Goal: Task Accomplishment & Management: Complete application form

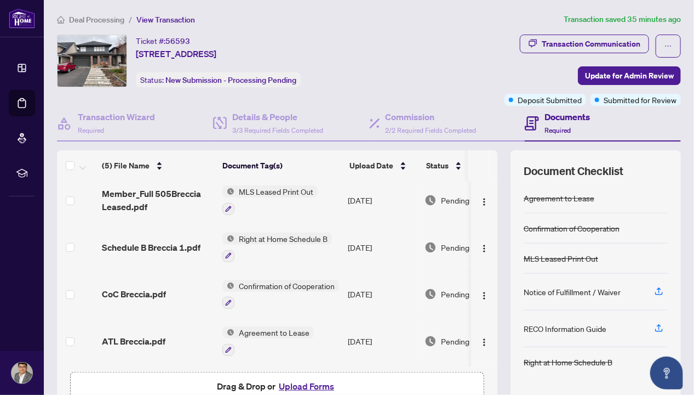
click at [89, 19] on span "Deal Processing" at bounding box center [96, 20] width 55 height 10
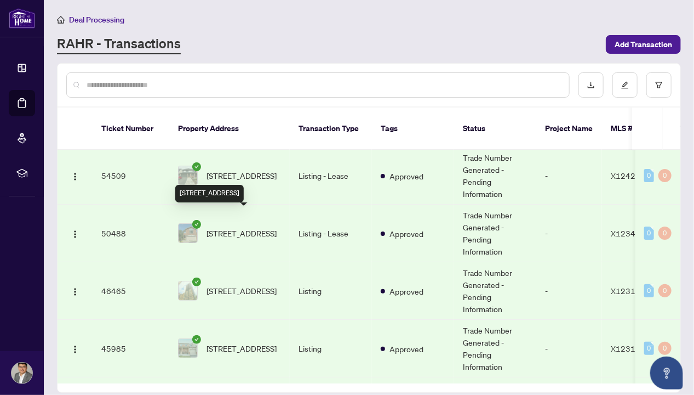
scroll to position [91, 0]
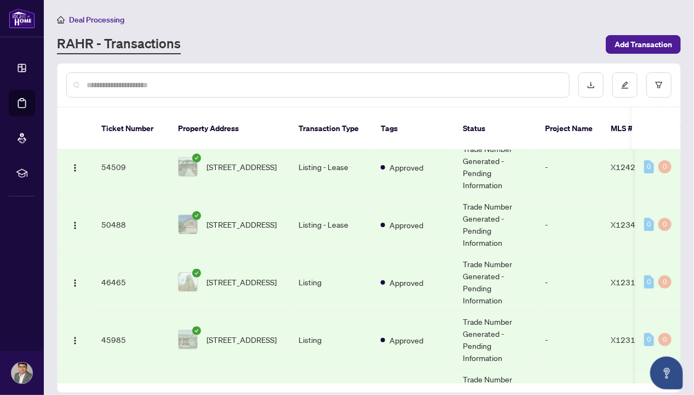
click at [530, 210] on td "Trade Number Generated - Pending Information" at bounding box center [495, 225] width 82 height 58
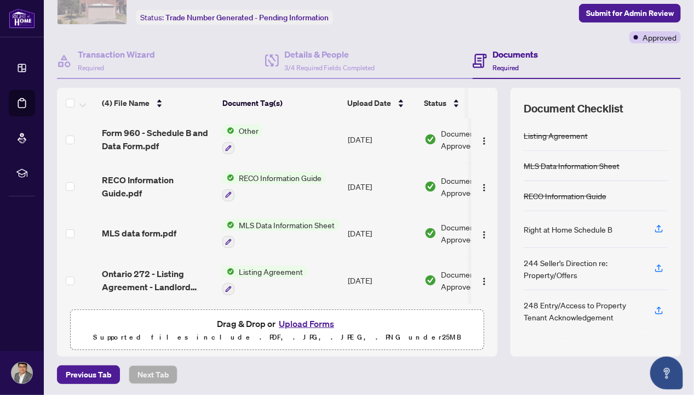
scroll to position [4, 0]
click at [299, 321] on button "Upload Forms" at bounding box center [307, 323] width 62 height 14
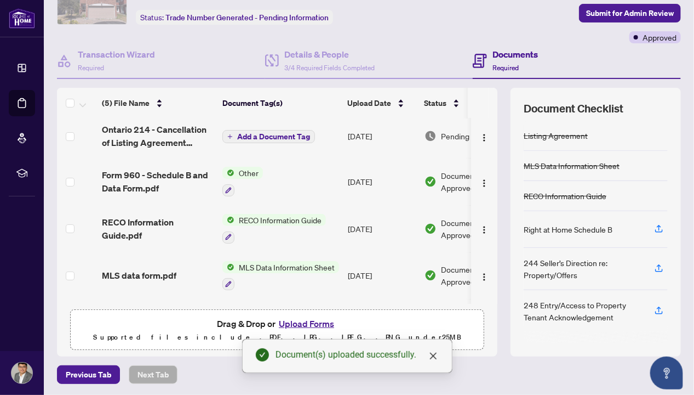
click at [260, 133] on span "Add a Document Tag" at bounding box center [273, 137] width 73 height 8
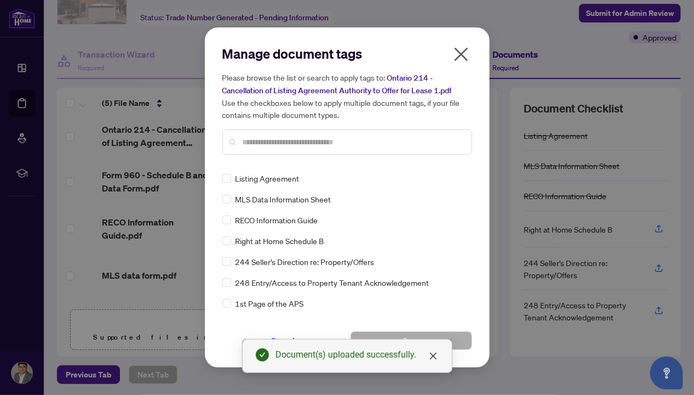
drag, startPoint x: 281, startPoint y: 155, endPoint x: 286, endPoint y: 139, distance: 16.5
click at [281, 155] on div "Manage document tags Please browse the list or search to apply tags to: Ontario…" at bounding box center [348, 104] width 250 height 118
click at [286, 139] on input "text" at bounding box center [353, 142] width 220 height 12
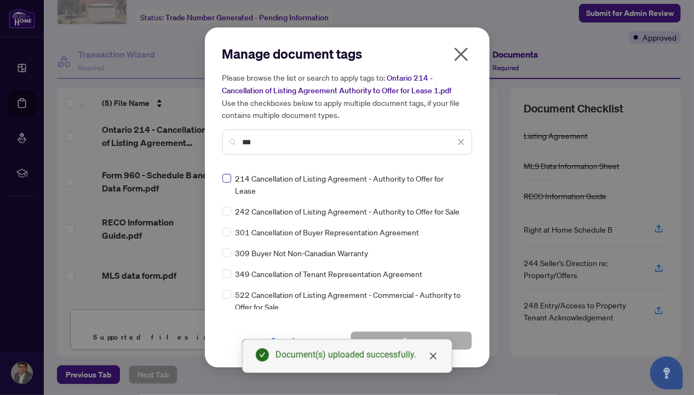
type input "***"
click at [225, 173] on label at bounding box center [227, 178] width 9 height 12
click at [467, 337] on button "Save" at bounding box center [412, 340] width 122 height 19
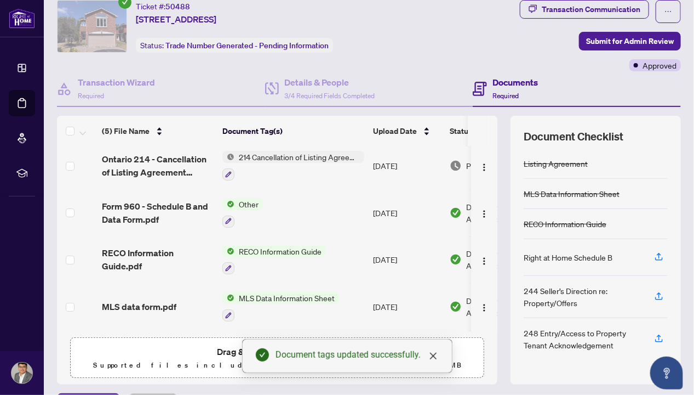
scroll to position [26, 0]
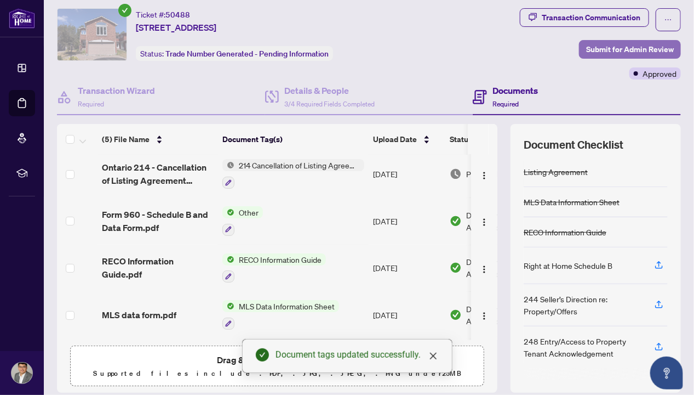
click at [640, 53] on span "Submit for Admin Review" at bounding box center [630, 50] width 88 height 18
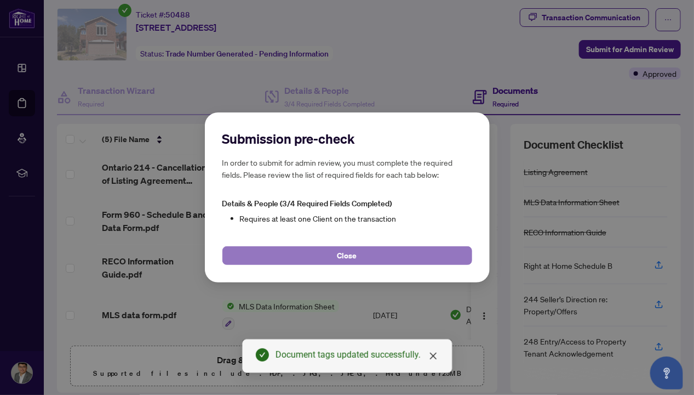
click at [363, 256] on button "Close" at bounding box center [348, 255] width 250 height 19
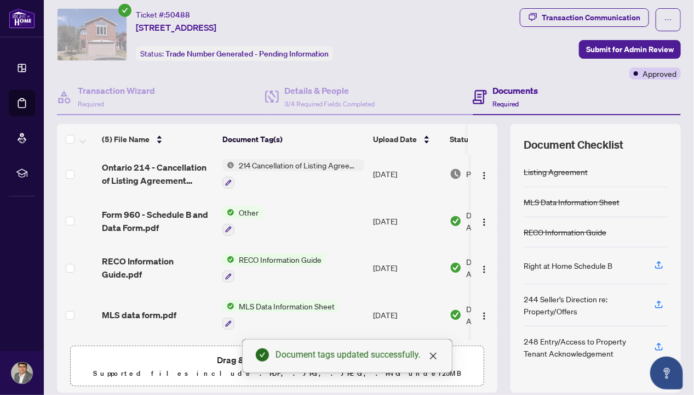
click at [500, 97] on div "Documents Required" at bounding box center [515, 97] width 45 height 26
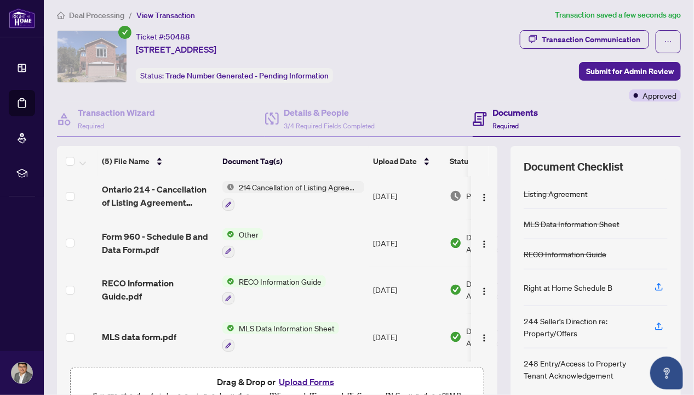
scroll to position [0, 0]
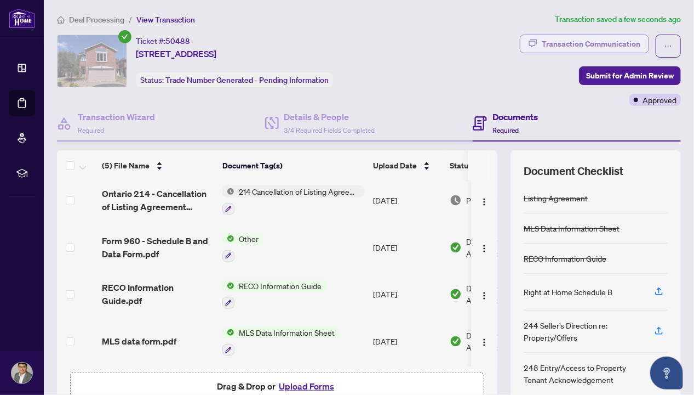
click at [606, 40] on div "Transaction Communication" at bounding box center [591, 44] width 99 height 18
type textarea "**********"
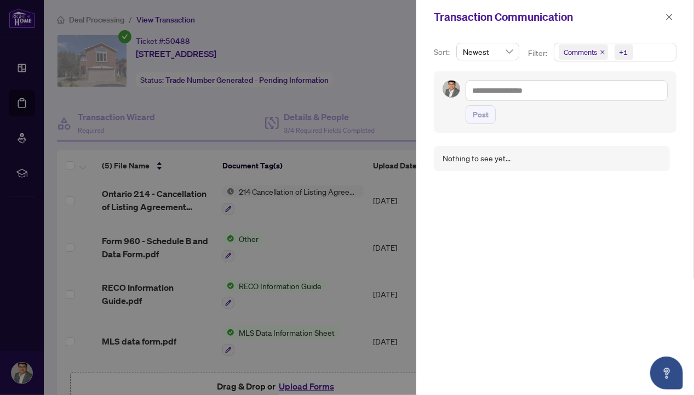
click at [358, 75] on div at bounding box center [347, 197] width 694 height 395
click at [669, 15] on icon "close" at bounding box center [670, 17] width 6 height 6
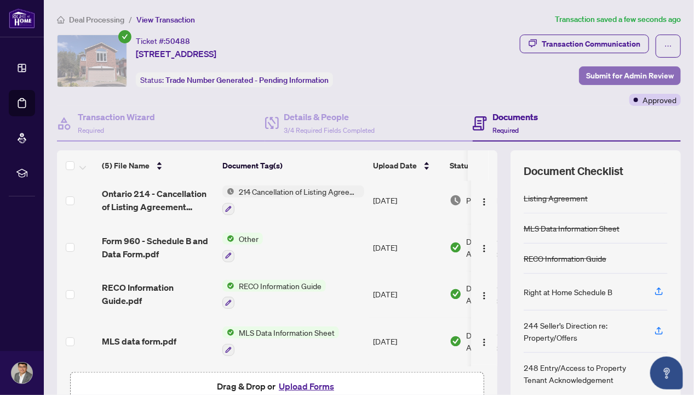
click at [617, 75] on span "Submit for Admin Review" at bounding box center [630, 76] width 88 height 18
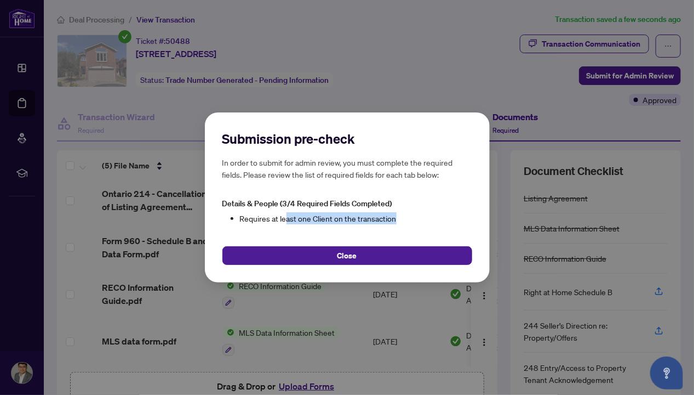
drag, startPoint x: 286, startPoint y: 218, endPoint x: 402, endPoint y: 225, distance: 115.9
click at [402, 225] on div "Submission pre-check In order to submit for admin review, you must complete the…" at bounding box center [348, 197] width 250 height 135
drag, startPoint x: 402, startPoint y: 225, endPoint x: 351, endPoint y: 260, distance: 61.9
click at [351, 260] on span "Close" at bounding box center [348, 256] width 20 height 18
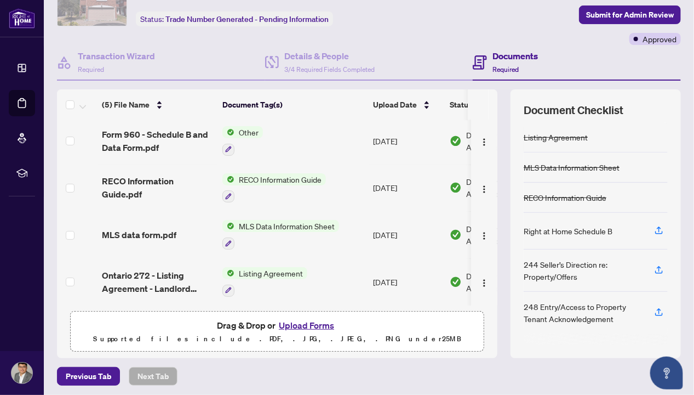
scroll to position [62, 0]
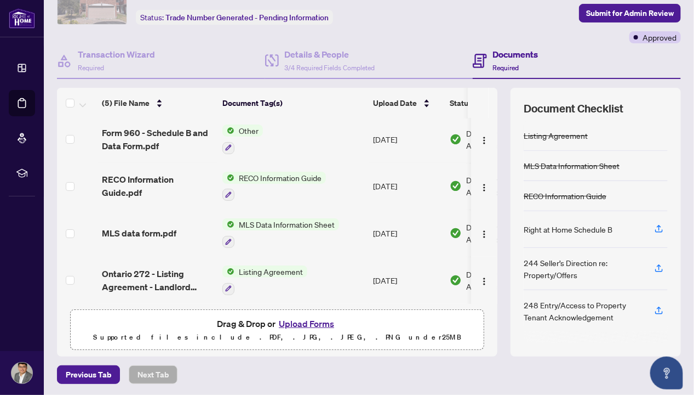
click at [498, 60] on div "Documents Required" at bounding box center [515, 61] width 45 height 26
click at [368, 61] on div "Details & People 3/4 Required Fields Completed" at bounding box center [329, 61] width 91 height 26
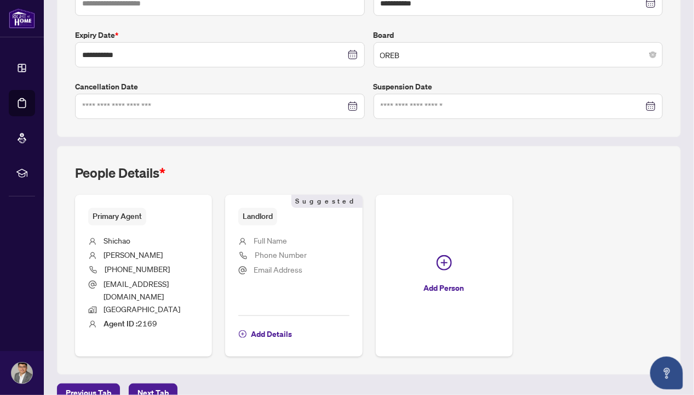
scroll to position [278, 0]
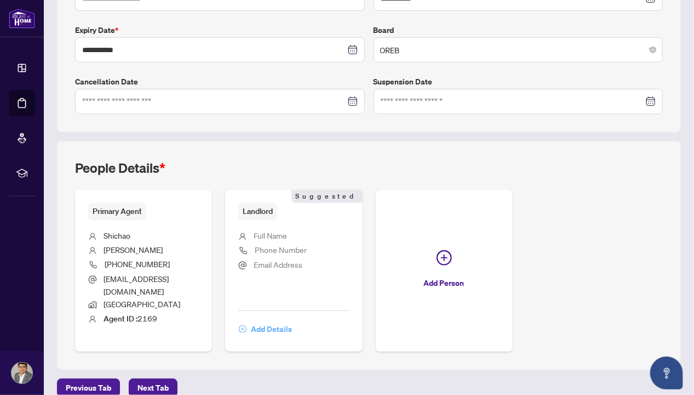
click at [292, 320] on span "Add Details" at bounding box center [271, 329] width 41 height 18
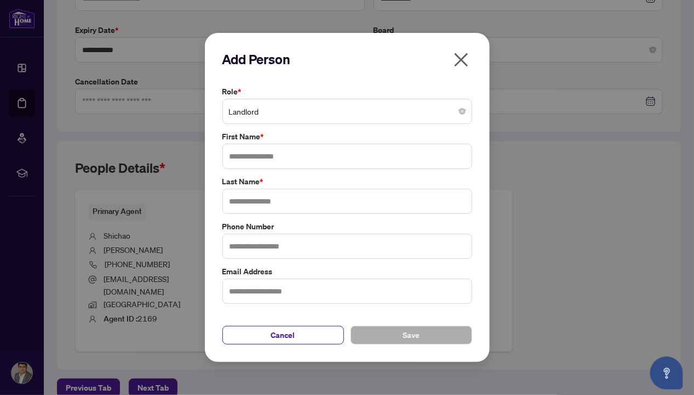
click at [317, 104] on span "Landlord" at bounding box center [347, 111] width 237 height 21
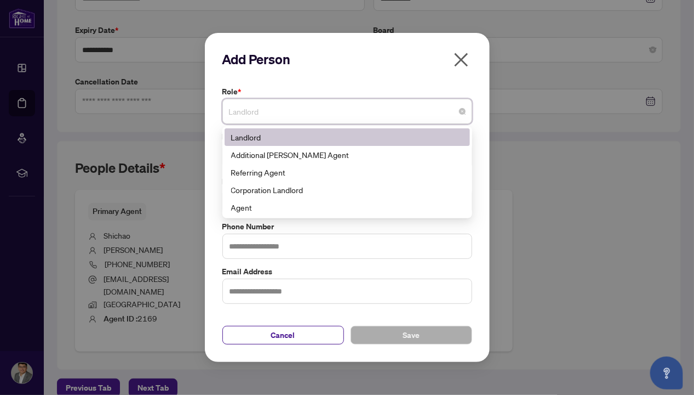
click at [321, 90] on label "Role *" at bounding box center [348, 91] width 250 height 12
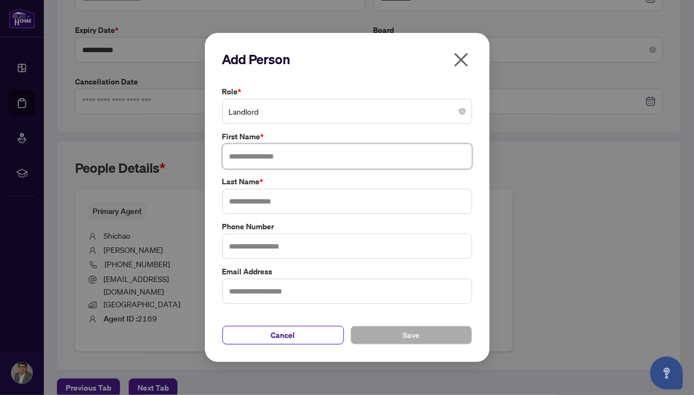
click at [295, 152] on input "text" at bounding box center [348, 156] width 250 height 25
type input "***"
type input "*****"
click at [390, 341] on button "Save" at bounding box center [412, 335] width 122 height 19
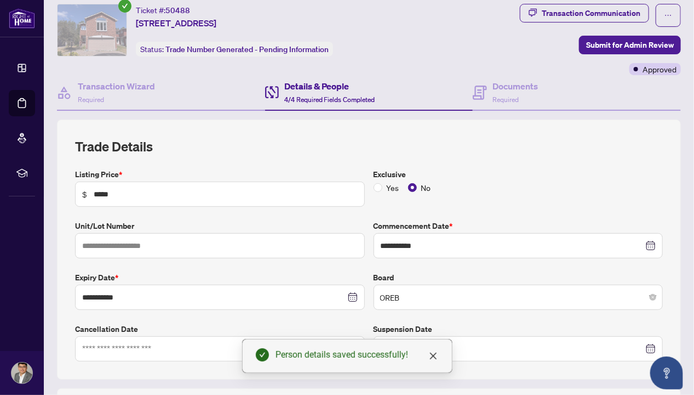
scroll to position [0, 0]
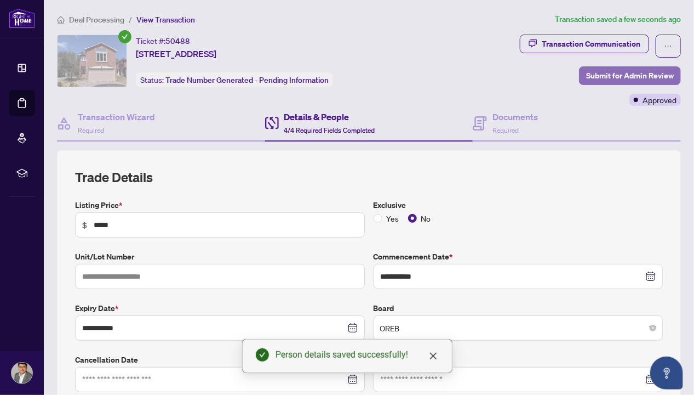
click at [628, 79] on span "Submit for Admin Review" at bounding box center [630, 76] width 88 height 18
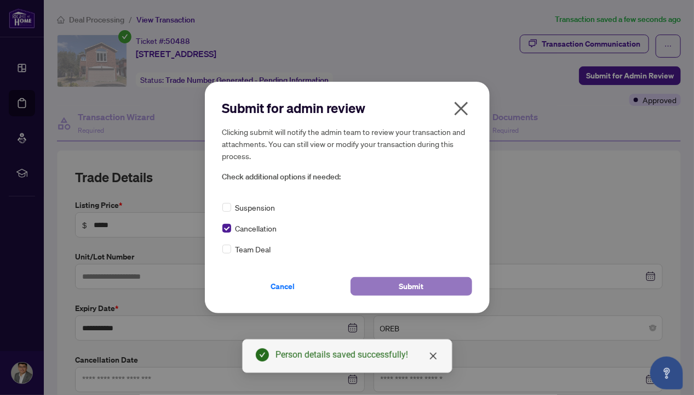
click at [426, 288] on button "Submit" at bounding box center [412, 286] width 122 height 19
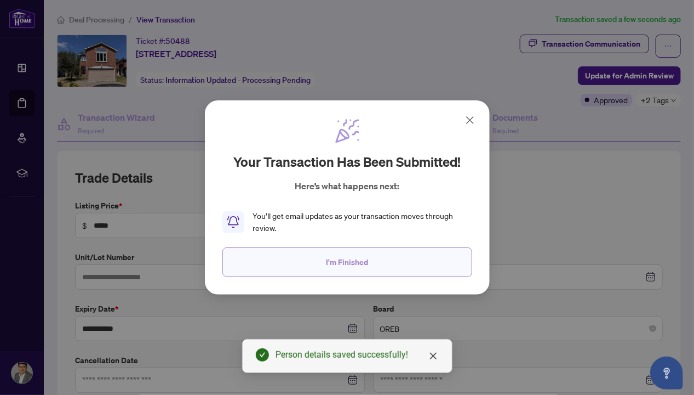
click at [362, 260] on span "I'm Finished" at bounding box center [347, 262] width 42 height 18
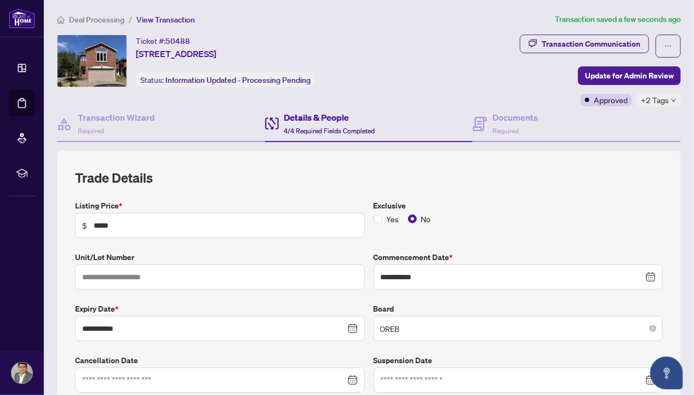
scroll to position [18, 0]
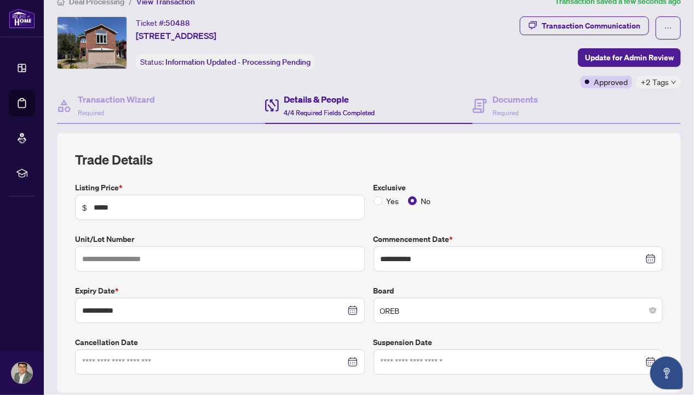
drag, startPoint x: 92, startPoint y: 201, endPoint x: 129, endPoint y: 203, distance: 36.8
click at [129, 203] on span "$ *****" at bounding box center [220, 207] width 290 height 25
click at [102, 207] on input "*****" at bounding box center [226, 207] width 264 height 12
type input "*****"
click at [177, 177] on div "**********" at bounding box center [369, 263] width 588 height 224
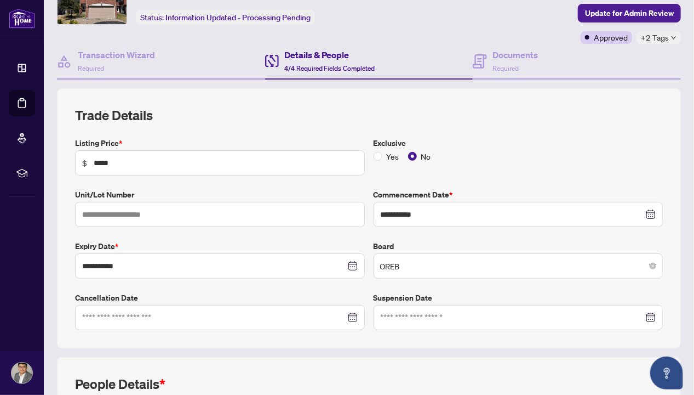
scroll to position [0, 0]
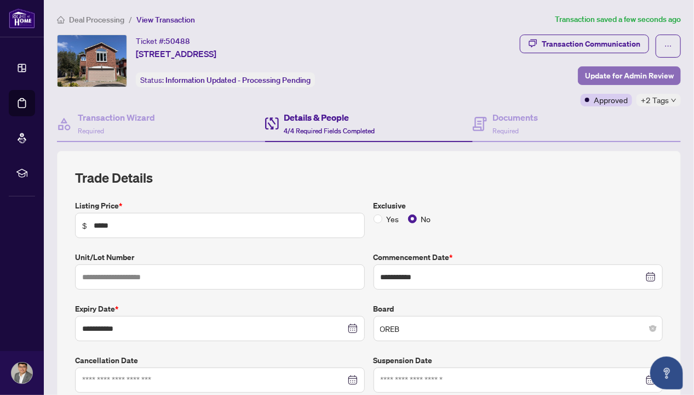
click at [619, 78] on span "Update for Admin Review" at bounding box center [629, 76] width 89 height 18
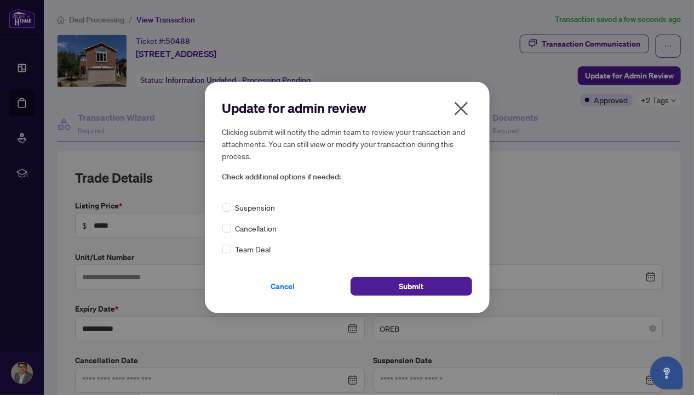
click at [259, 226] on span "Cancellation" at bounding box center [257, 228] width 42 height 12
click at [217, 227] on div "Update for admin review Clicking submit will notify the admin team to review yo…" at bounding box center [347, 197] width 285 height 231
click at [420, 282] on span "Submit" at bounding box center [411, 286] width 25 height 18
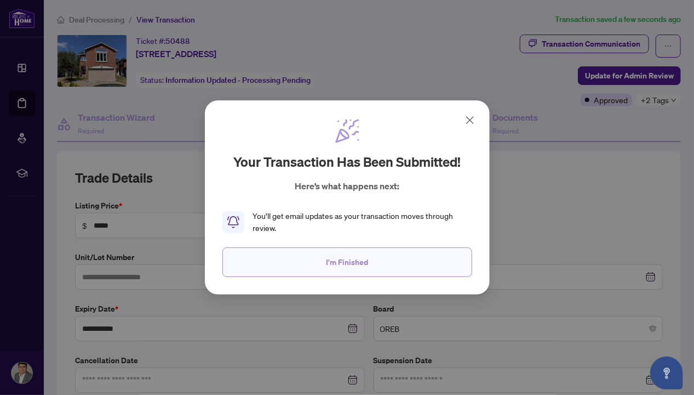
click at [374, 269] on button "I'm Finished" at bounding box center [348, 262] width 250 height 30
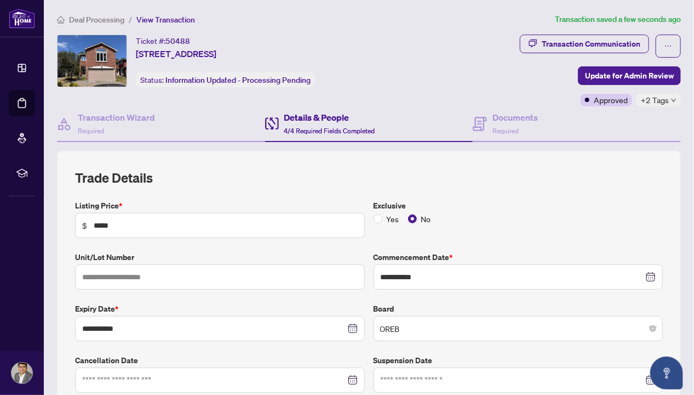
click at [558, 206] on label "Exclusive" at bounding box center [519, 205] width 290 height 12
click at [663, 100] on div "+2 Tags" at bounding box center [659, 100] width 44 height 13
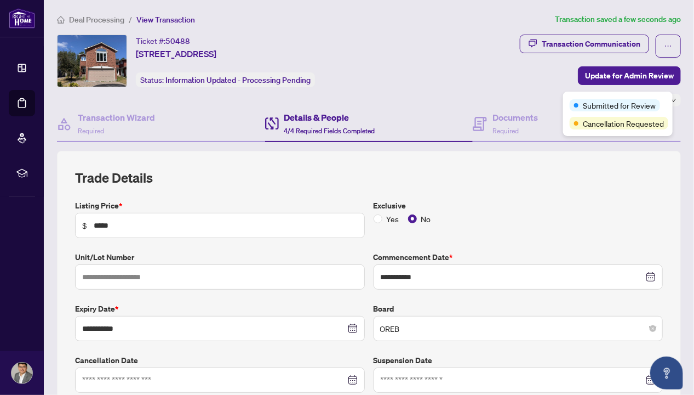
click at [583, 207] on label "Exclusive" at bounding box center [519, 205] width 290 height 12
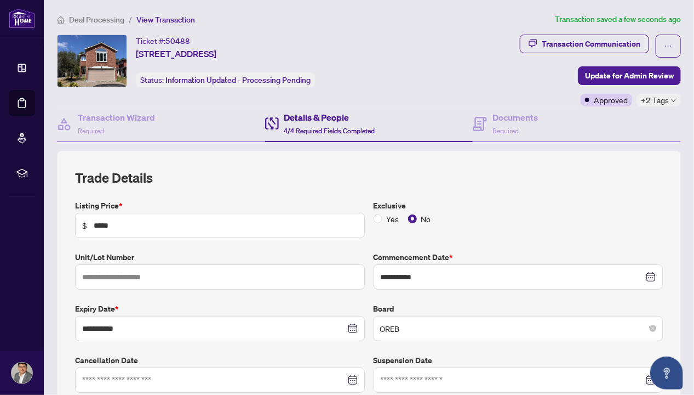
drag, startPoint x: 452, startPoint y: 75, endPoint x: 447, endPoint y: 72, distance: 5.6
click at [452, 75] on div "Transaction Communication Update for Admin Review Approved +2 Tags" at bounding box center [550, 71] width 261 height 72
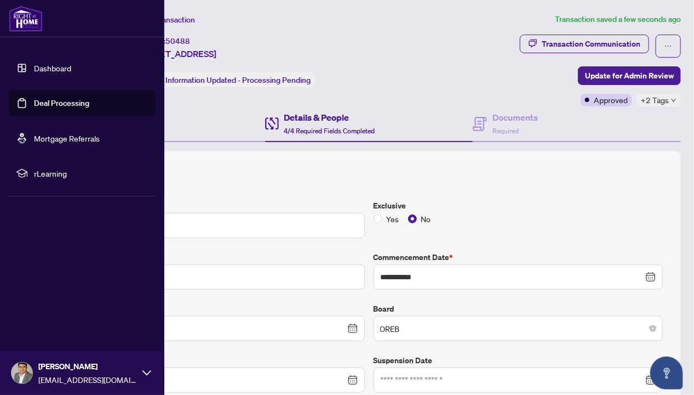
click at [67, 73] on link "Dashboard" at bounding box center [52, 68] width 37 height 10
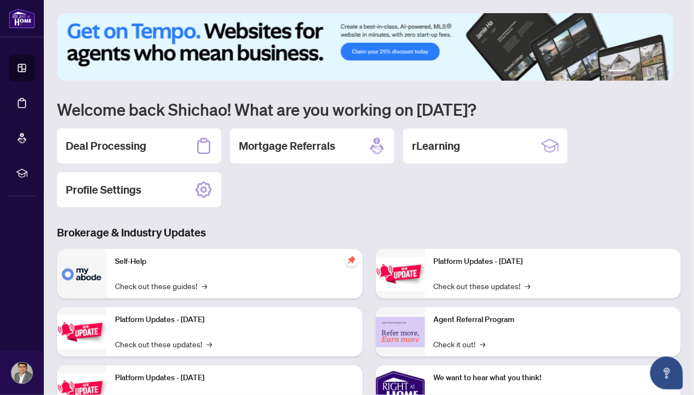
click at [324, 209] on div "1 2 3 4 5 6 Welcome back Shichao! What are you working on [DATE]? Deal Processi…" at bounding box center [369, 251] width 624 height 476
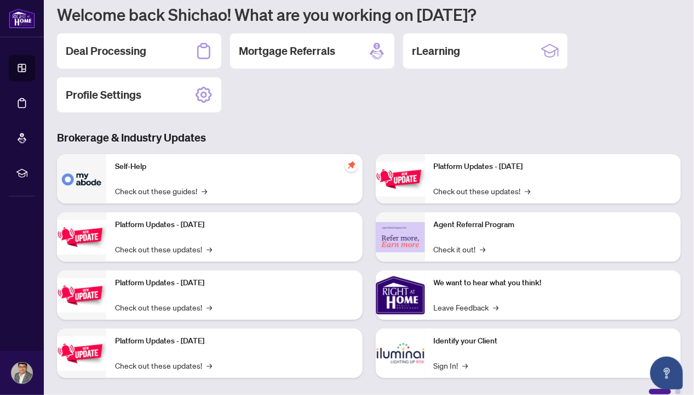
scroll to position [106, 0]
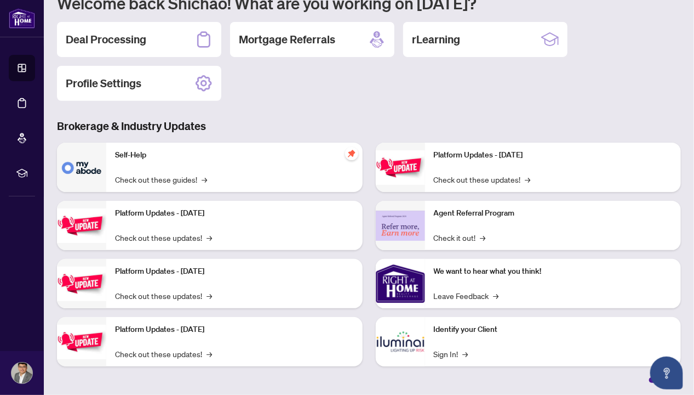
click at [313, 106] on div "1 2 3 4 5 6 Welcome back Shichao! What are you working on [DATE]? Deal Processi…" at bounding box center [369, 145] width 624 height 476
